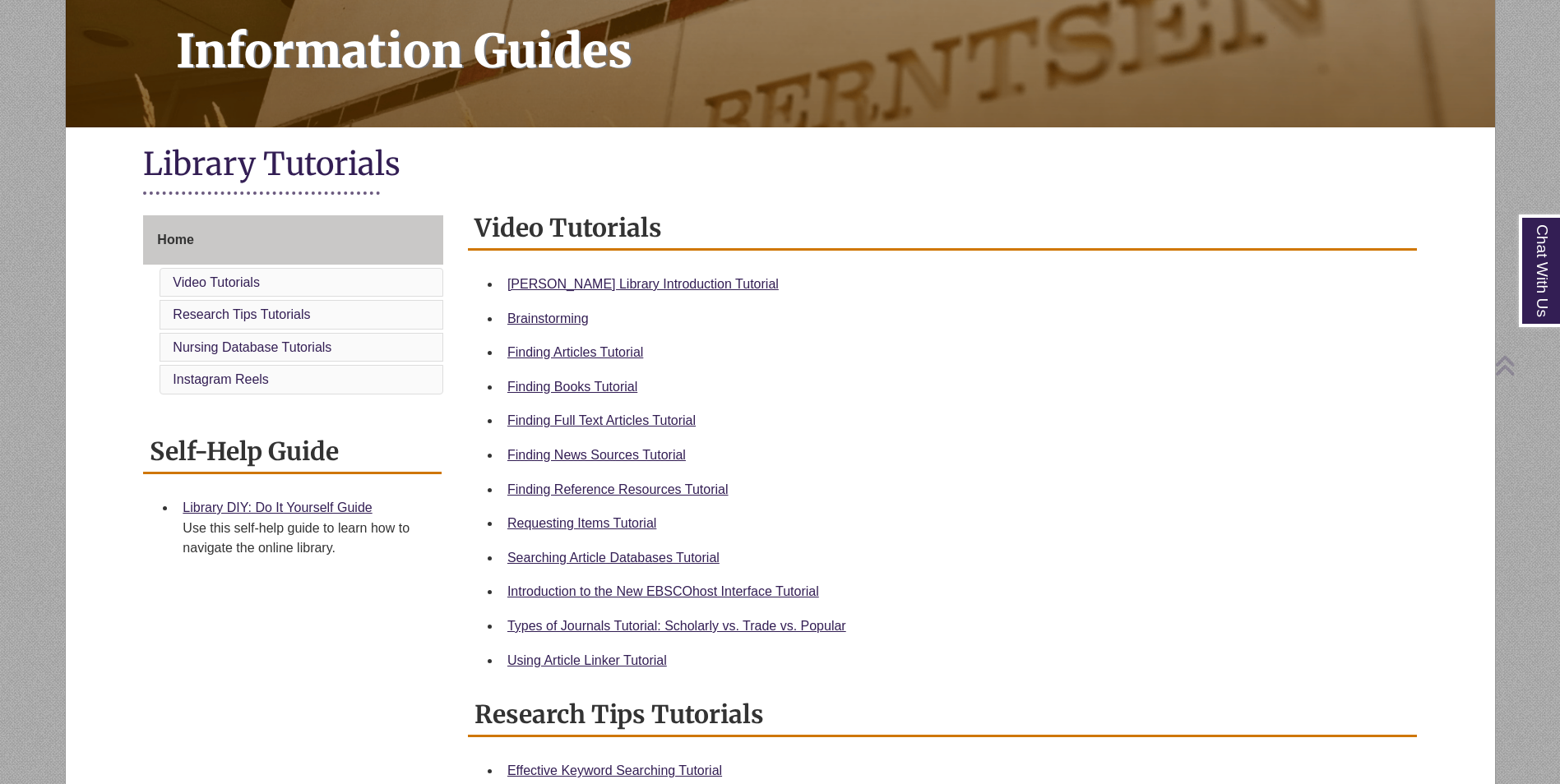
scroll to position [239, 0]
click at [570, 279] on link "Berntsen Library Introduction Tutorial" at bounding box center [642, 283] width 271 height 14
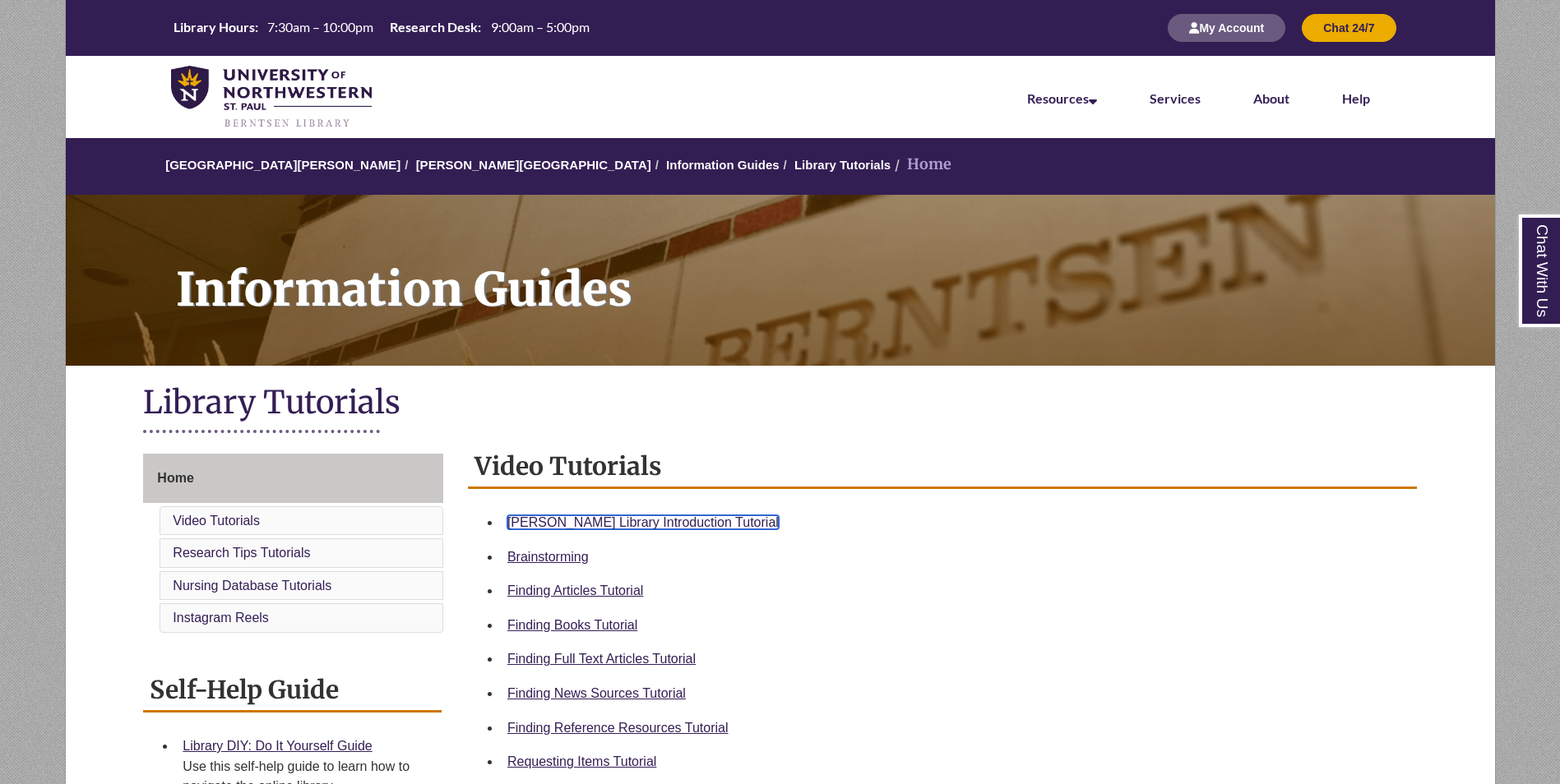
click at [571, 524] on link "Berntsen Library Introduction Tutorial" at bounding box center [642, 522] width 271 height 14
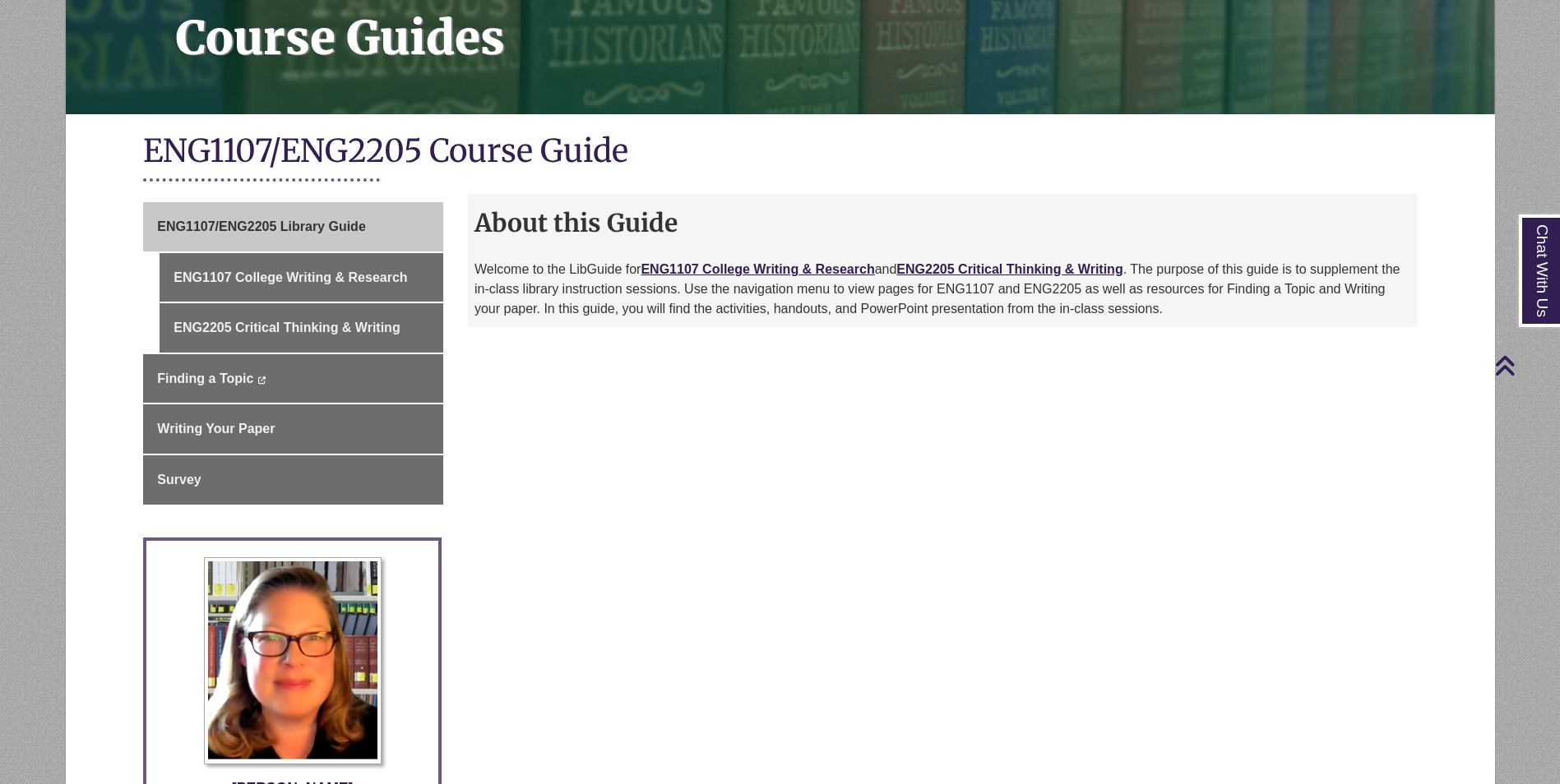
scroll to position [242, 0]
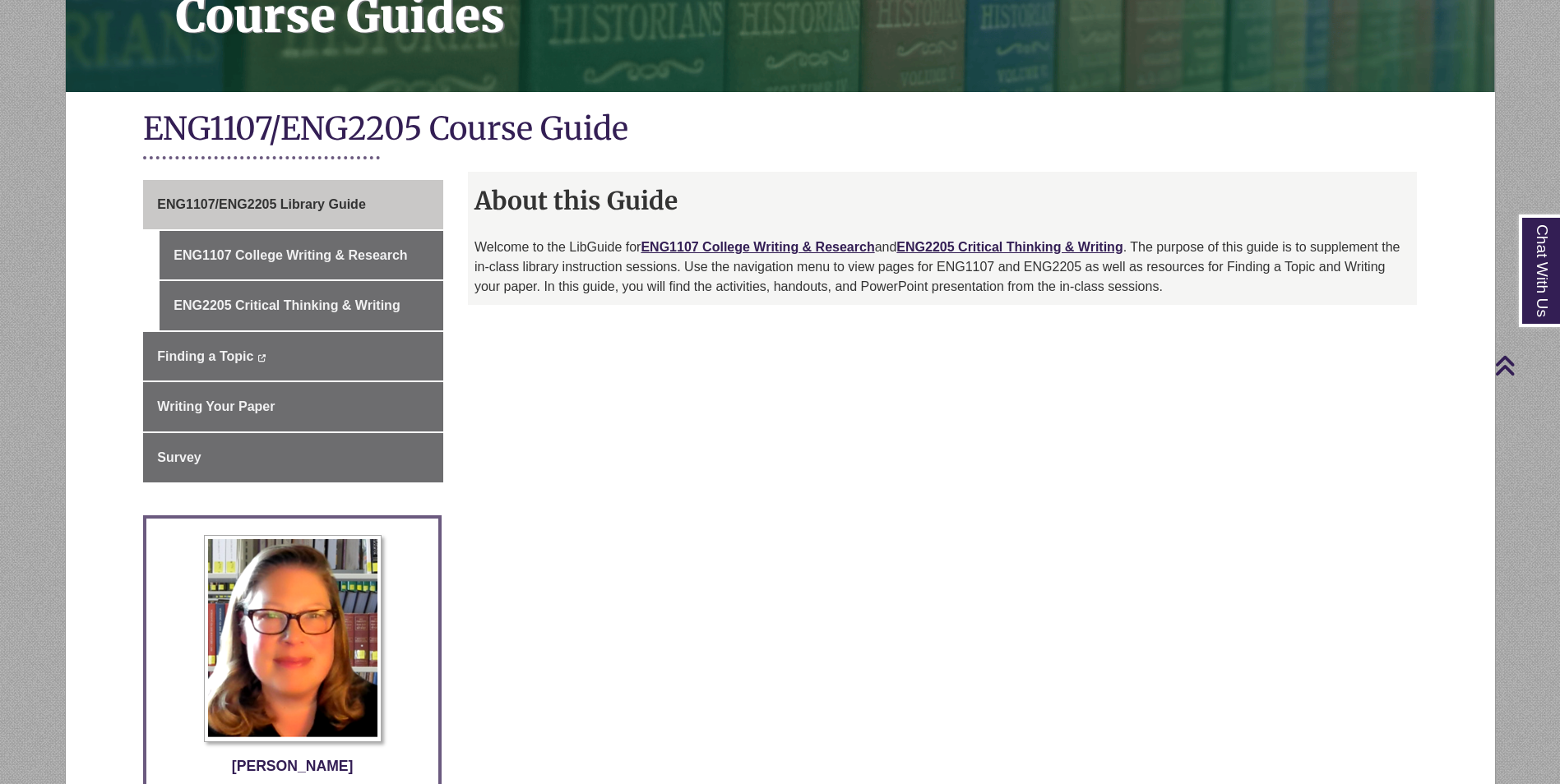
scroll to position [273, 0]
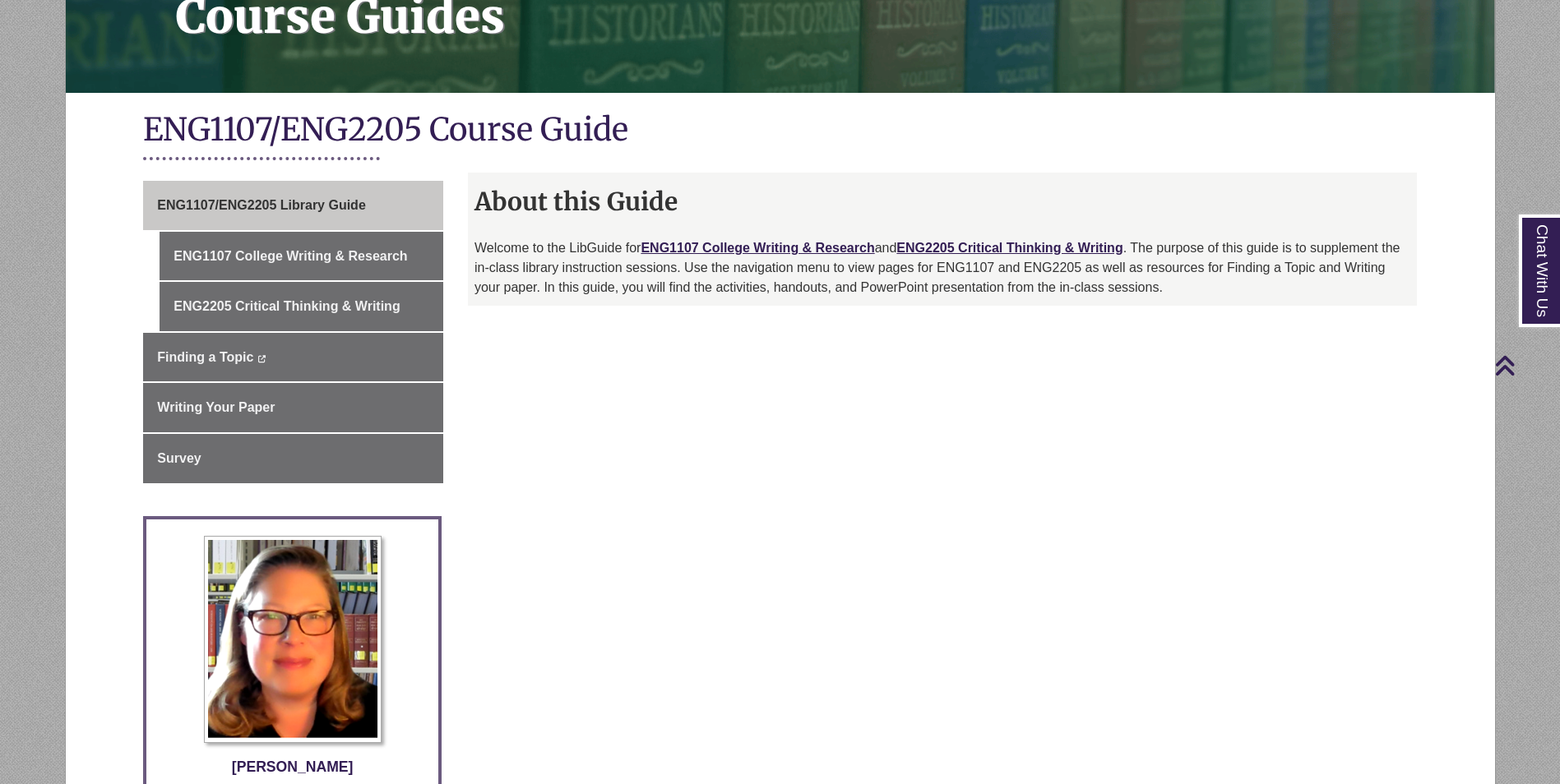
click at [769, 259] on p "Welcome to the LibGuide for ENG1107 College Writing & Research and ENG2205 Crit…" at bounding box center [942, 267] width 936 height 59
click at [761, 246] on link "ENG1107 College Writing & Research" at bounding box center [757, 247] width 234 height 14
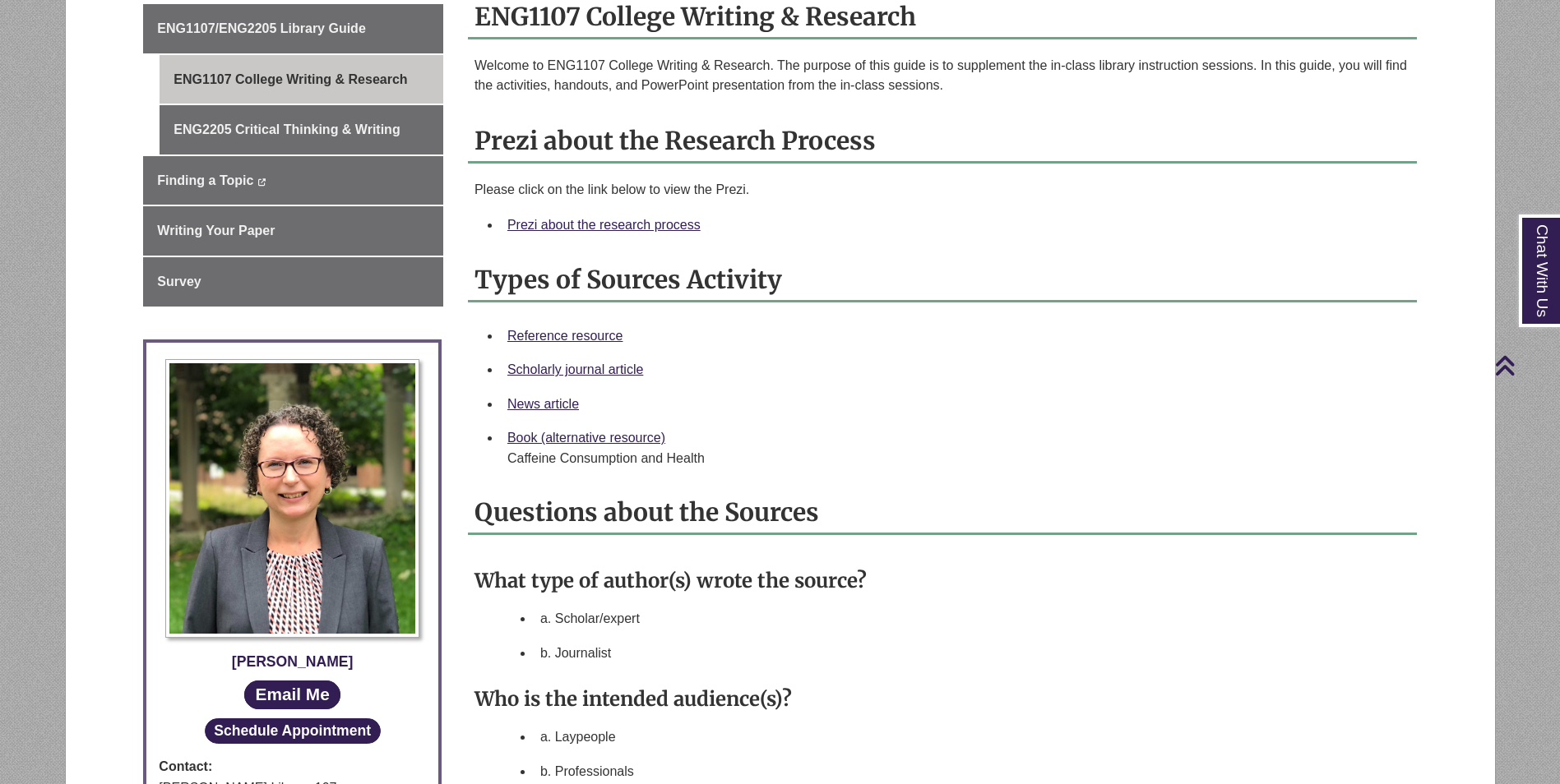
scroll to position [450, 0]
click at [588, 224] on link "Prezi about the research process" at bounding box center [604, 223] width 194 height 14
